Goal: Task Accomplishment & Management: Manage account settings

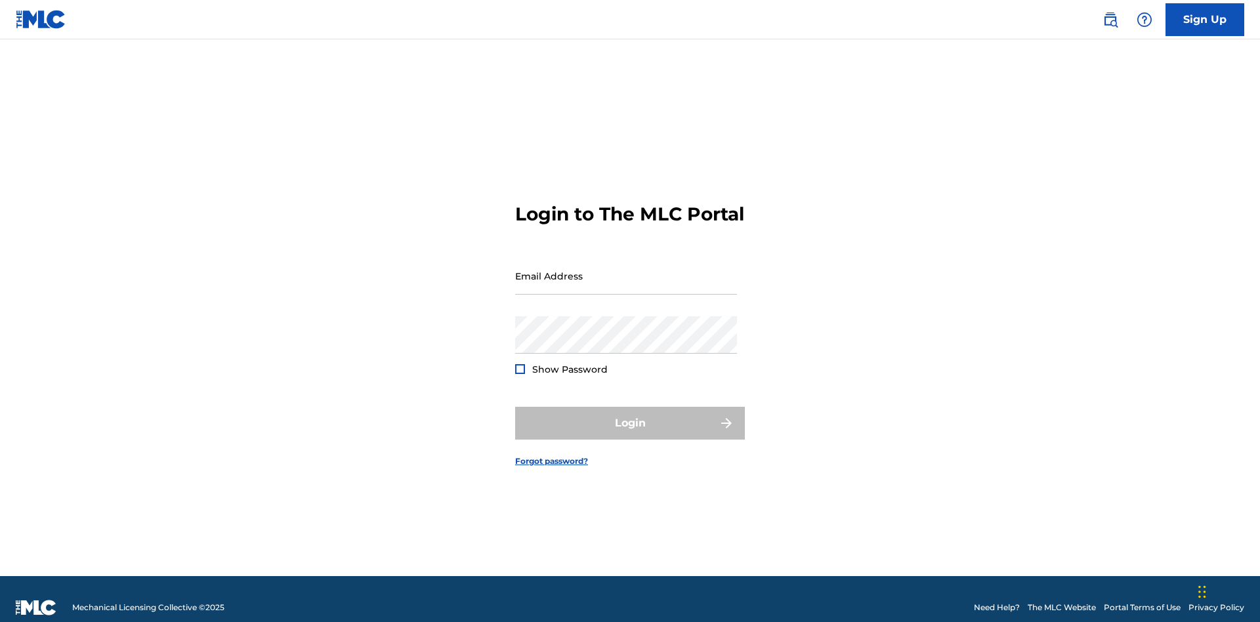
scroll to position [17, 0]
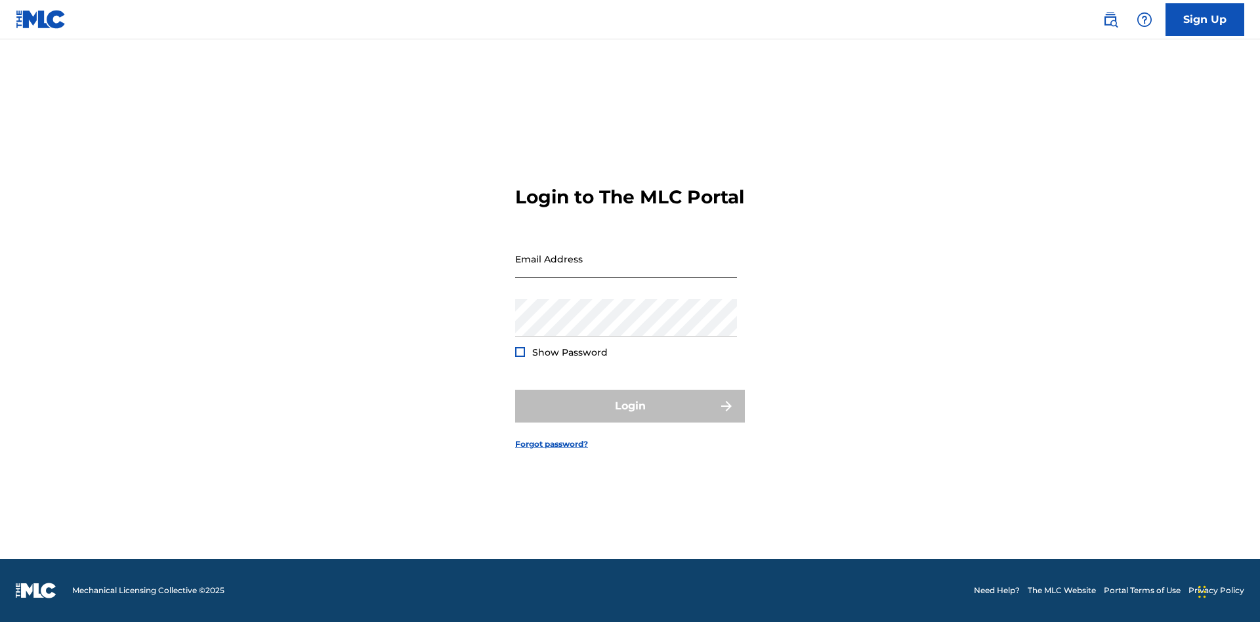
click at [626, 270] on input "Email Address" at bounding box center [626, 258] width 222 height 37
type input "[EMAIL_ADDRESS][DOMAIN_NAME]"
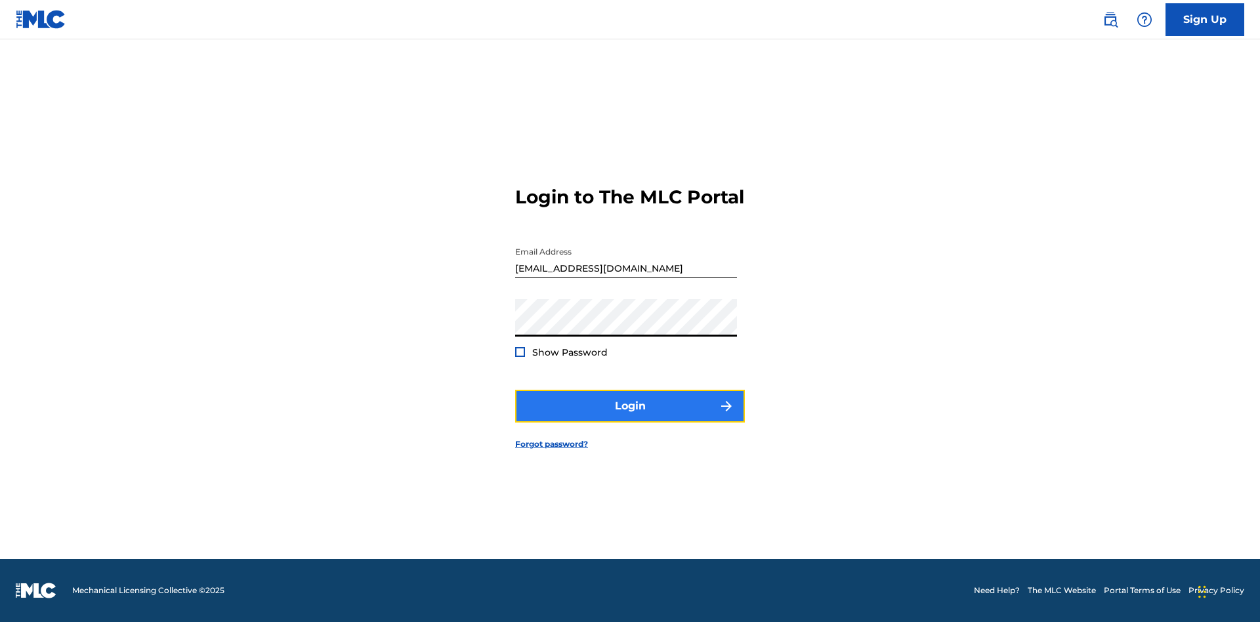
click at [630, 417] on button "Login" at bounding box center [630, 406] width 230 height 33
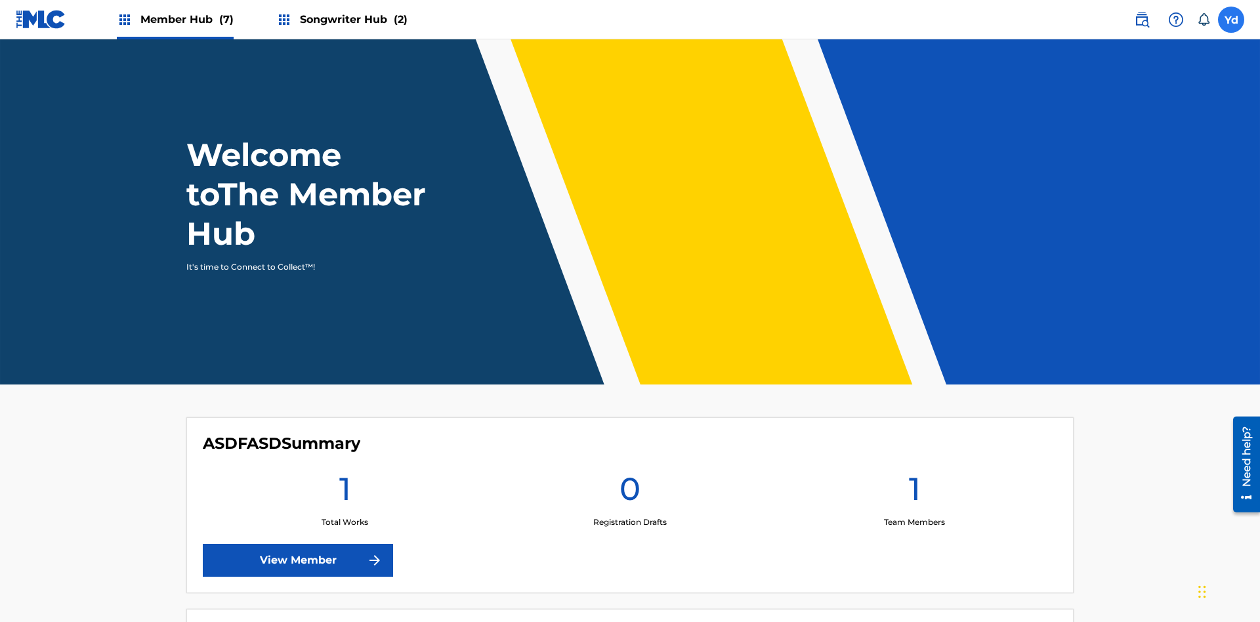
click at [1231, 19] on label at bounding box center [1231, 20] width 26 height 26
click at [1231, 20] on input "Yd YiI0Y2JL3H d4zd1rymwE cleosongwriter@gmail.com Notification Preferences Prof…" at bounding box center [1231, 20] width 0 height 0
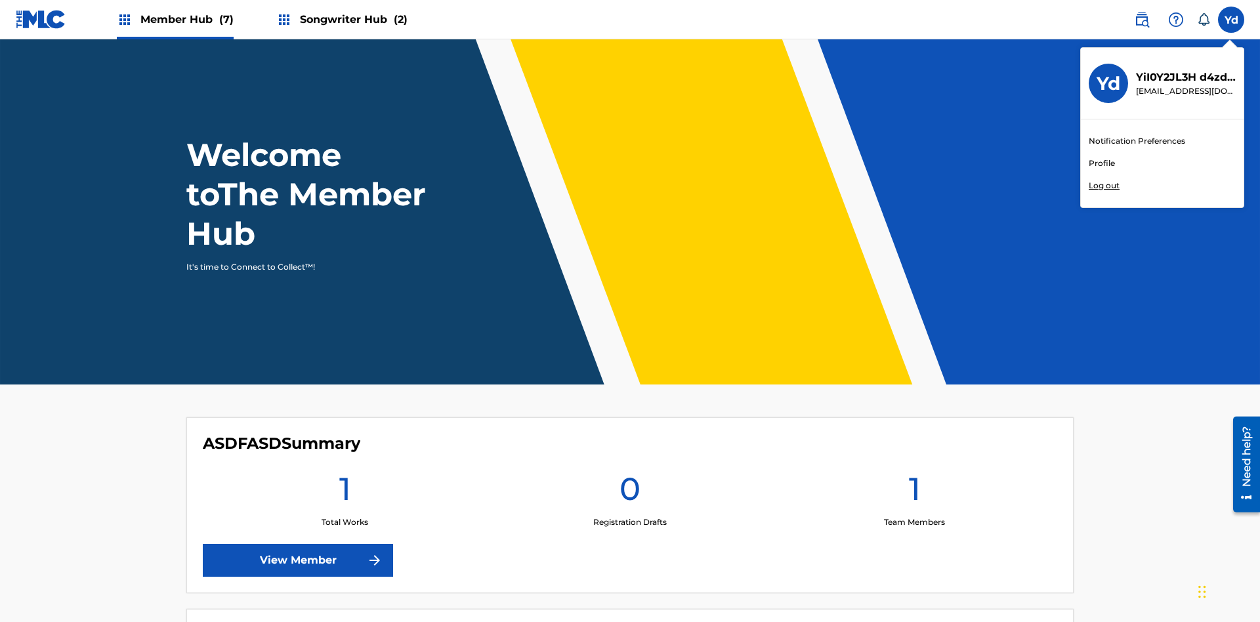
click at [1101, 163] on link "Profile" at bounding box center [1102, 163] width 26 height 12
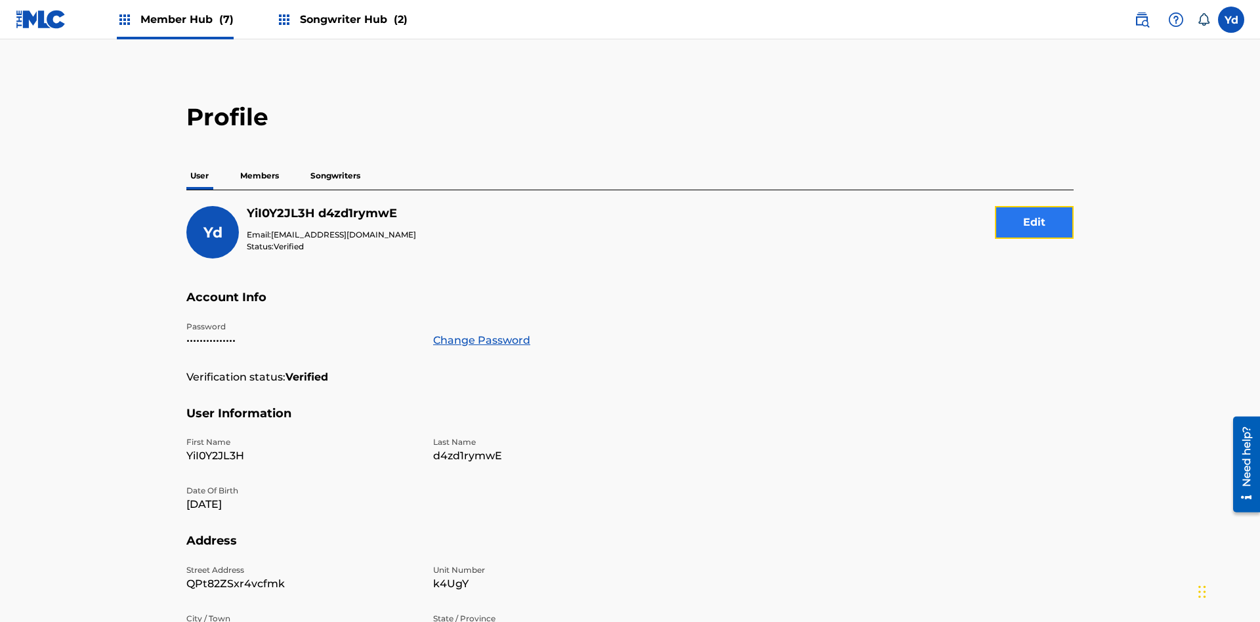
click at [1034, 206] on button "Edit" at bounding box center [1034, 222] width 79 height 33
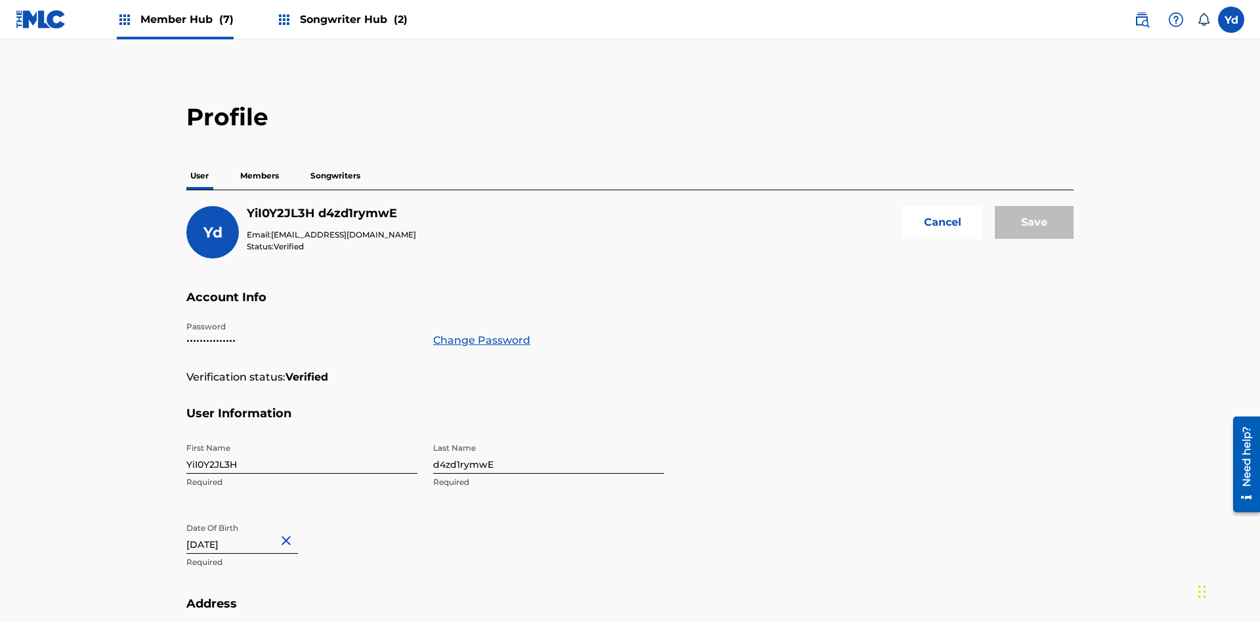
click at [302, 436] on input "YiI0Y2JL3H" at bounding box center [301, 454] width 231 height 37
type input "gU6JueAEUe"
click at [549, 436] on input "d4zd1rymwE" at bounding box center [548, 454] width 231 height 37
type input "BLItmfbYt6"
click at [253, 516] on input "August 20 2024" at bounding box center [242, 534] width 112 height 37
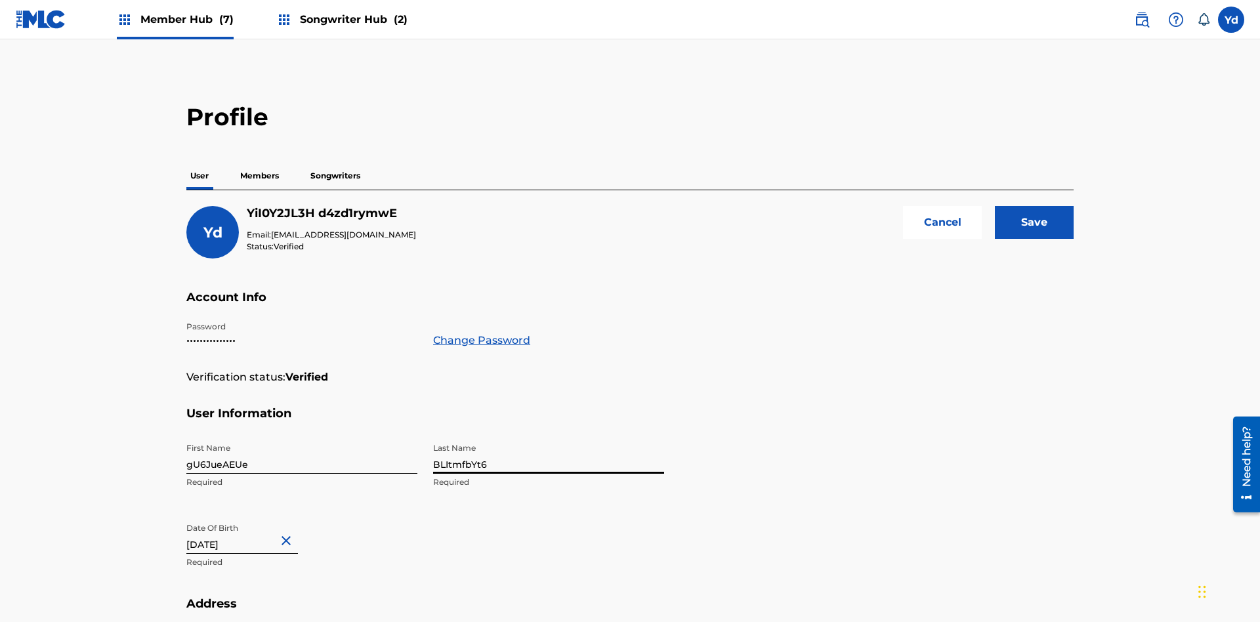
select select "7"
select select "2024"
click at [241, 570] on select "January February March April May June July August September October November De…" at bounding box center [242, 577] width 75 height 15
click at [319, 570] on select "1900 1901 1902 1903 1904 1905 1906 1907 1908 1909 1910 1911 1912 1913 1914 1915…" at bounding box center [321, 577] width 42 height 15
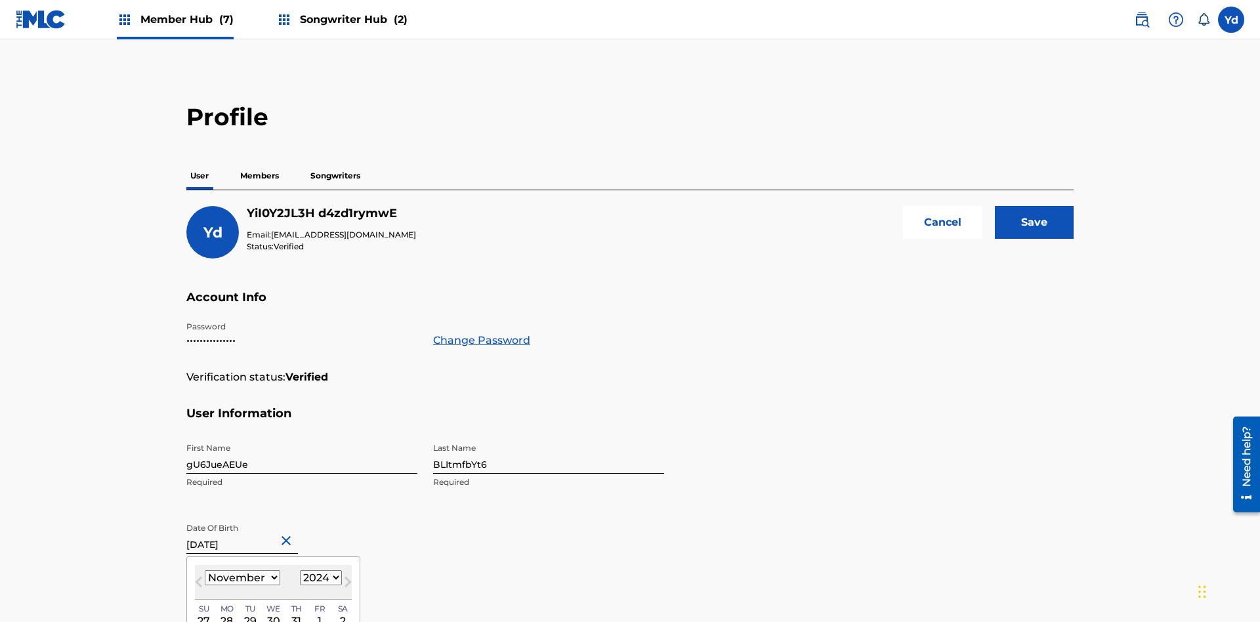
type input "November 21 2024"
type input "nsLmZBkN2LE8PmJ"
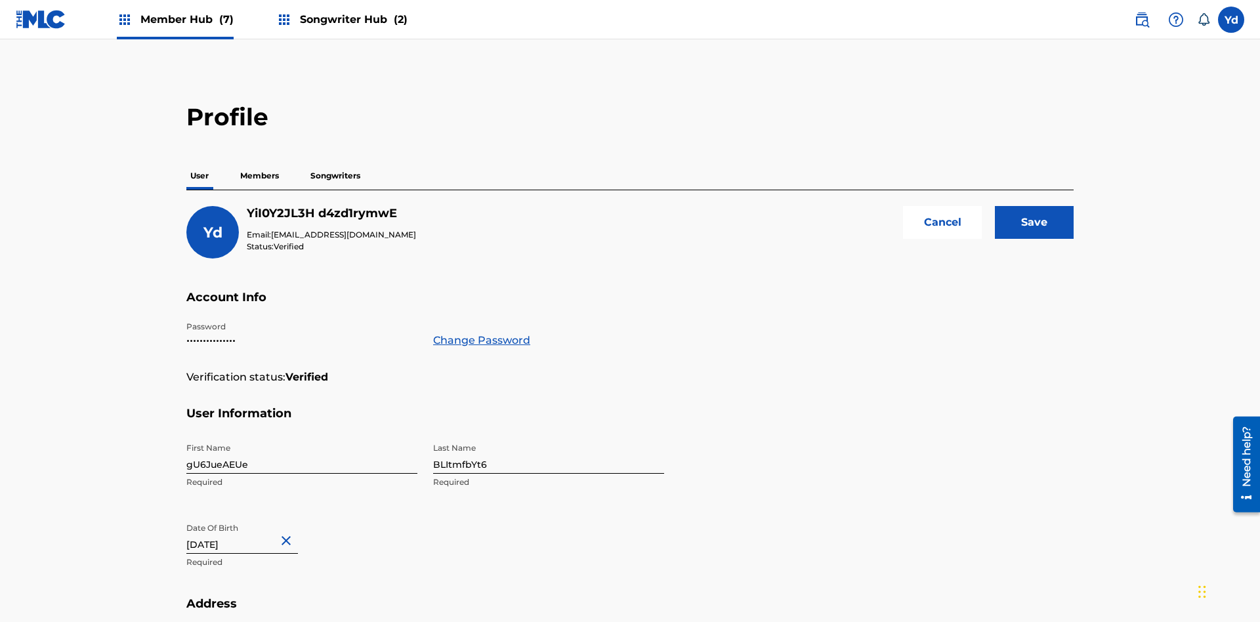
type input "wVLt2"
type input "2sm0hopyWw"
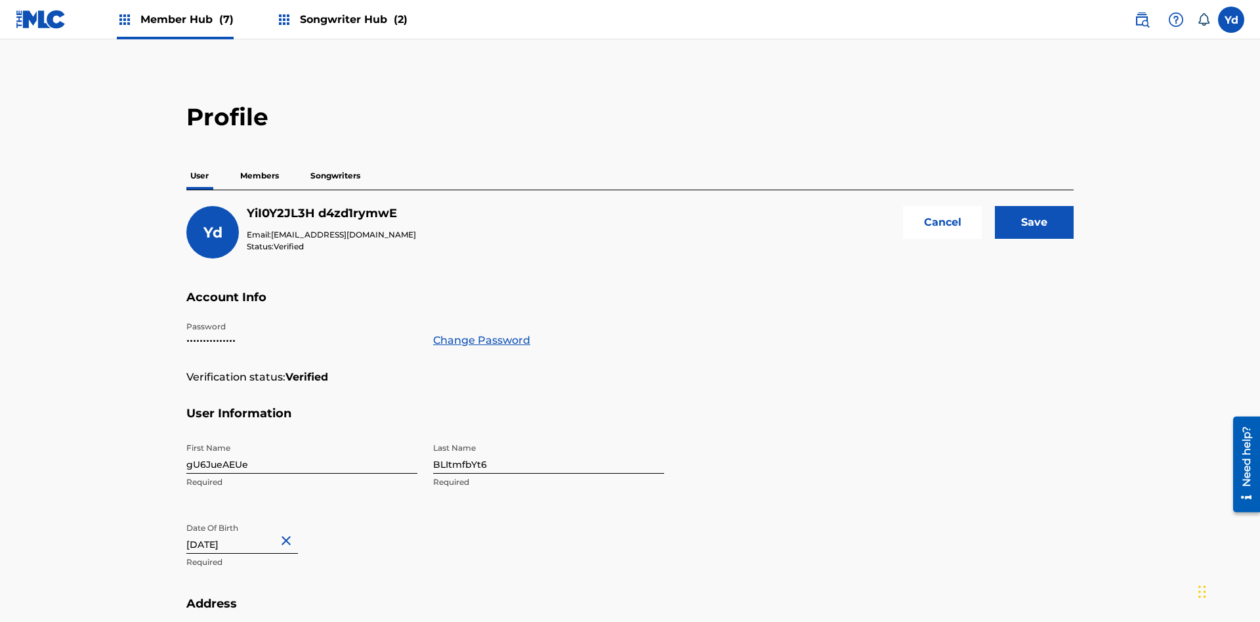
type input "skIvteoMcX"
type input "40117"
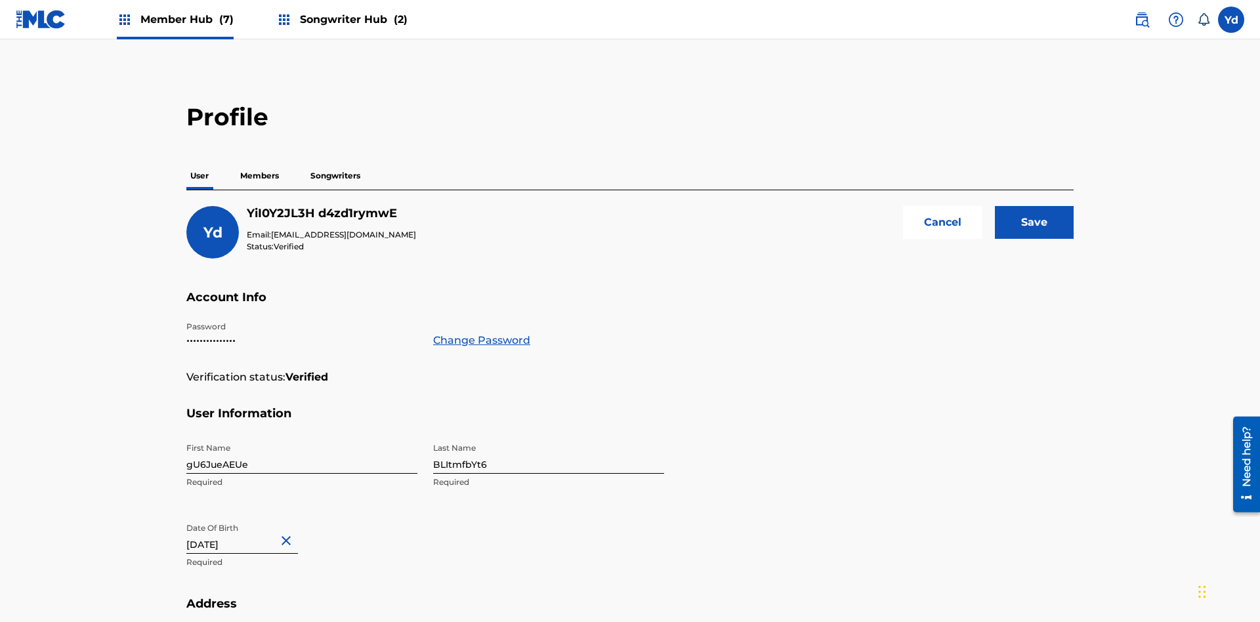
type input "060"
click at [1034, 206] on input "Save" at bounding box center [1034, 222] width 79 height 33
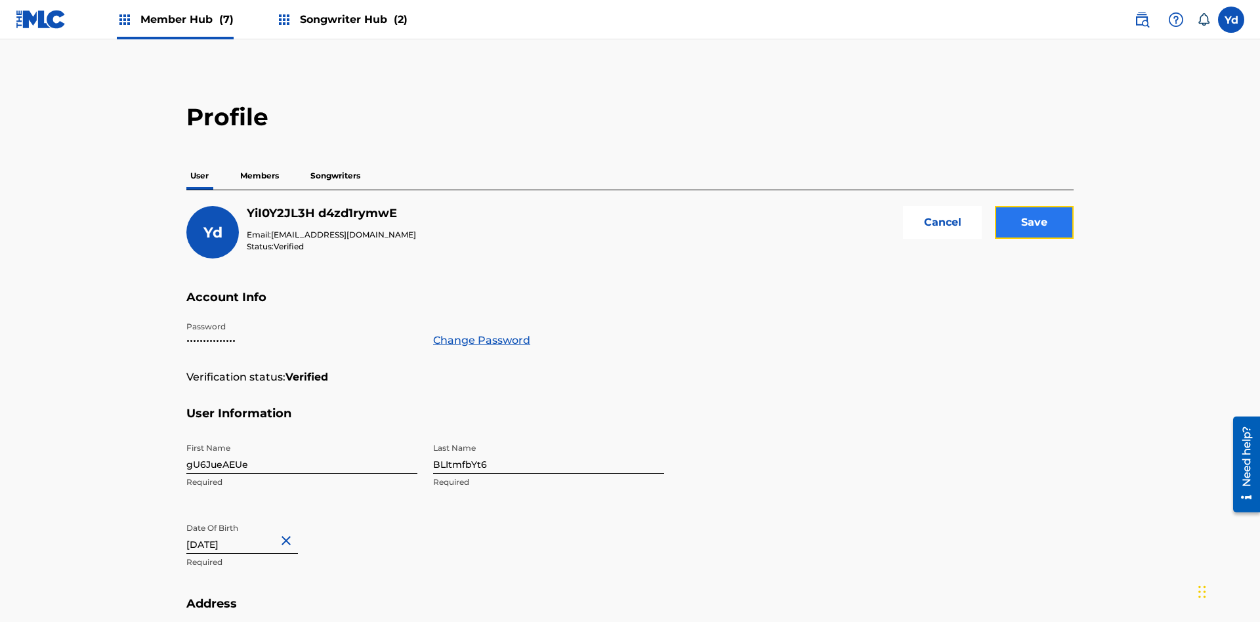
scroll to position [261, 0]
